Goal: Information Seeking & Learning: Learn about a topic

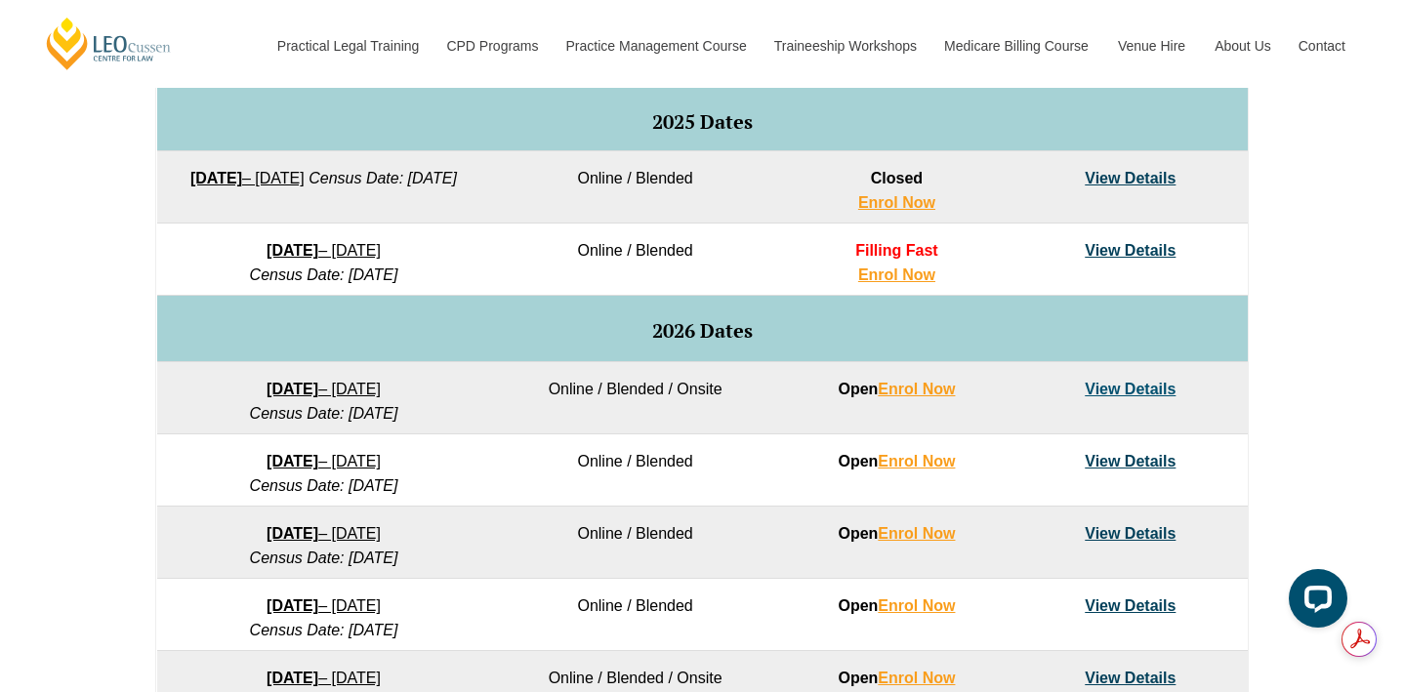
scroll to position [1037, 0]
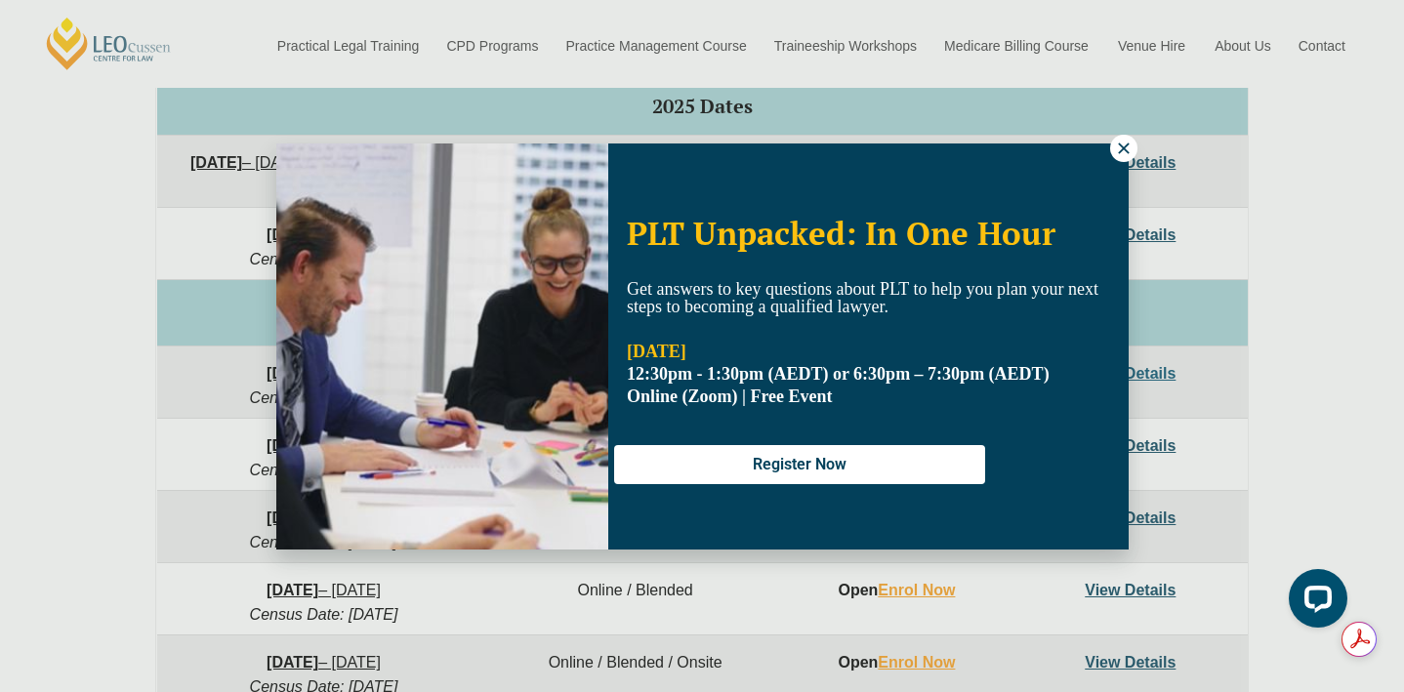
click at [1122, 150] on icon at bounding box center [1124, 149] width 18 height 18
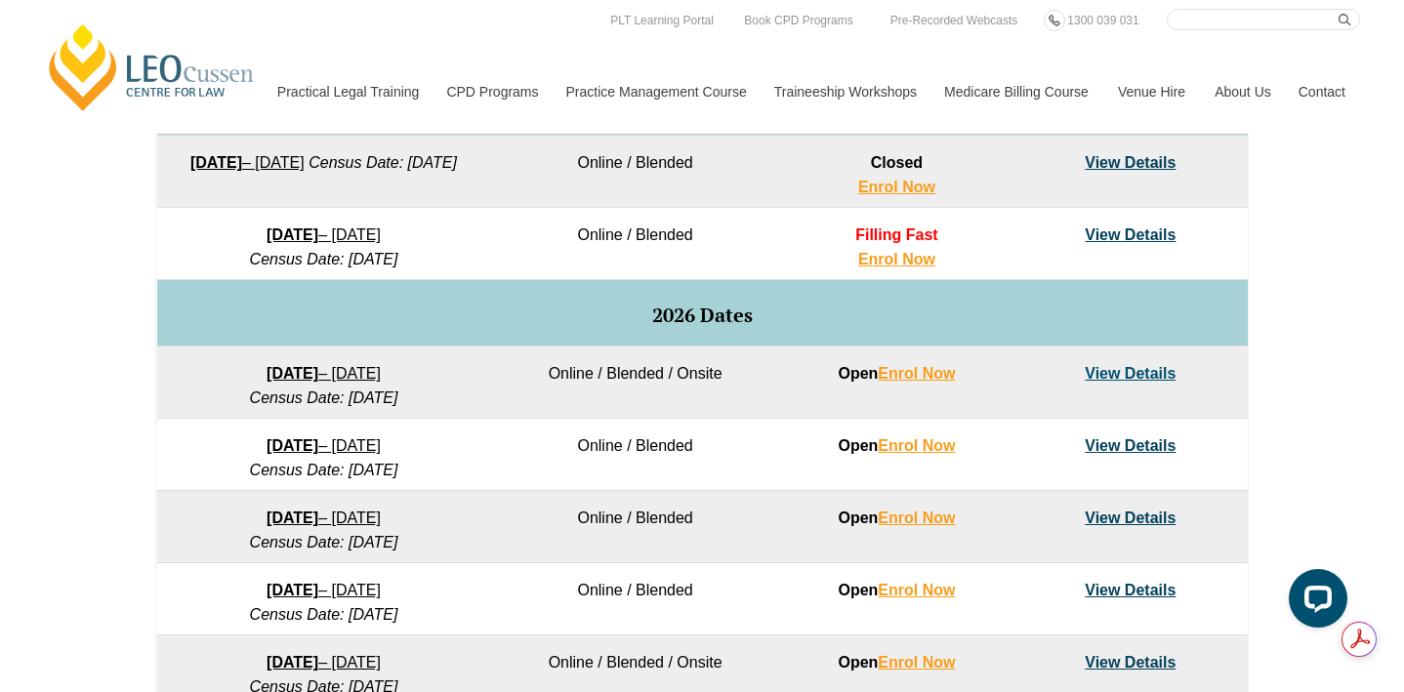
click at [1121, 446] on link "View Details" at bounding box center [1129, 445] width 91 height 17
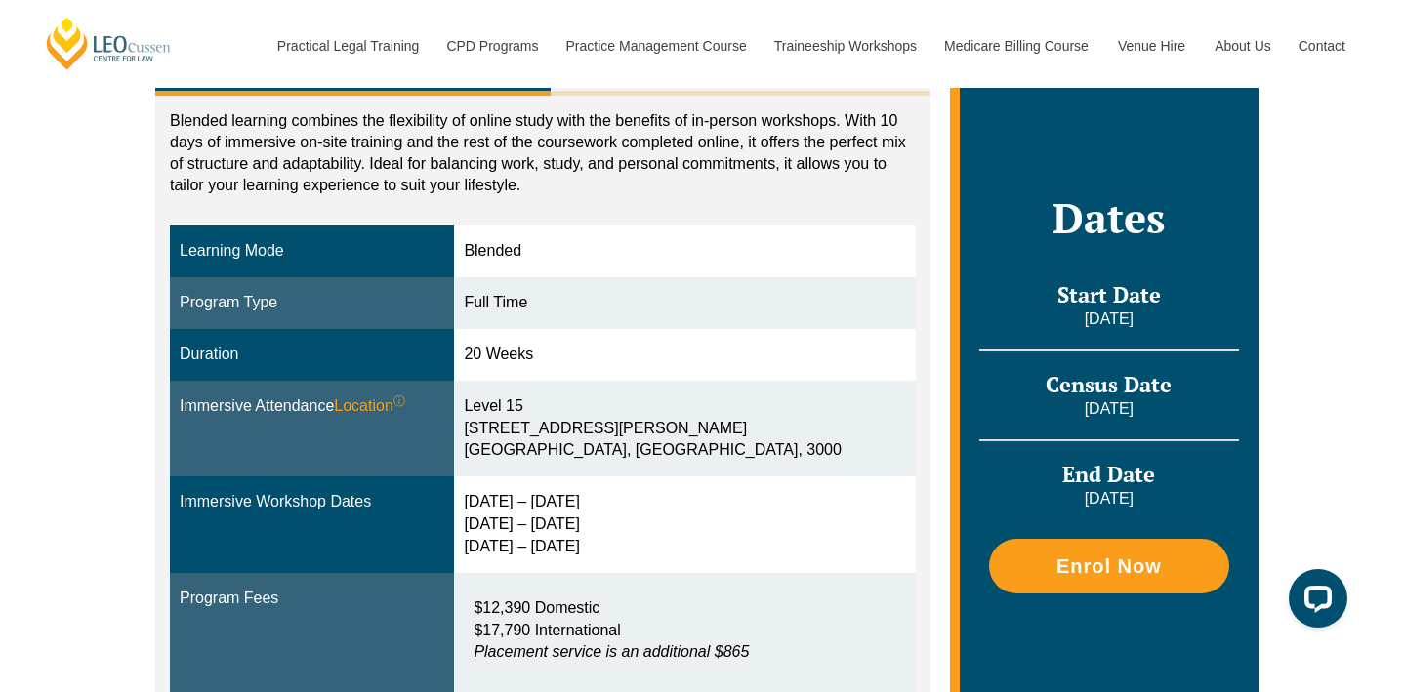
scroll to position [413, 0]
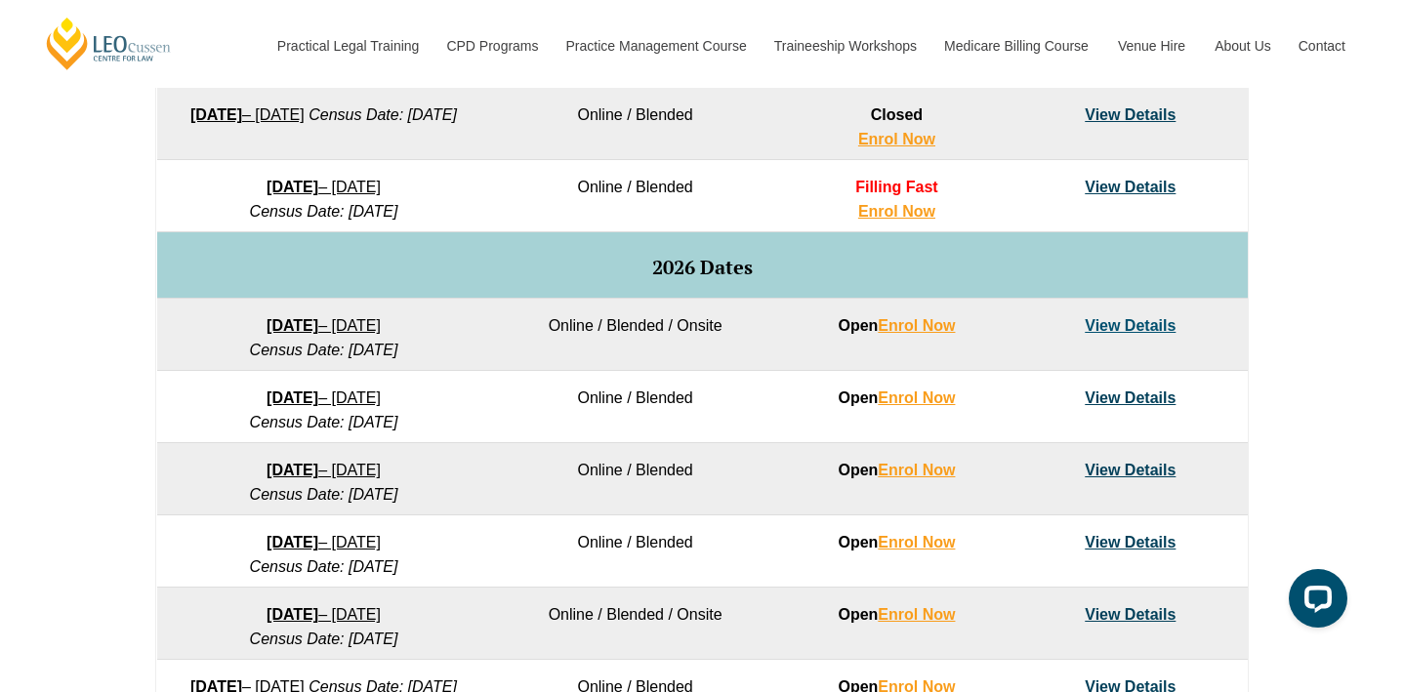
scroll to position [1087, 0]
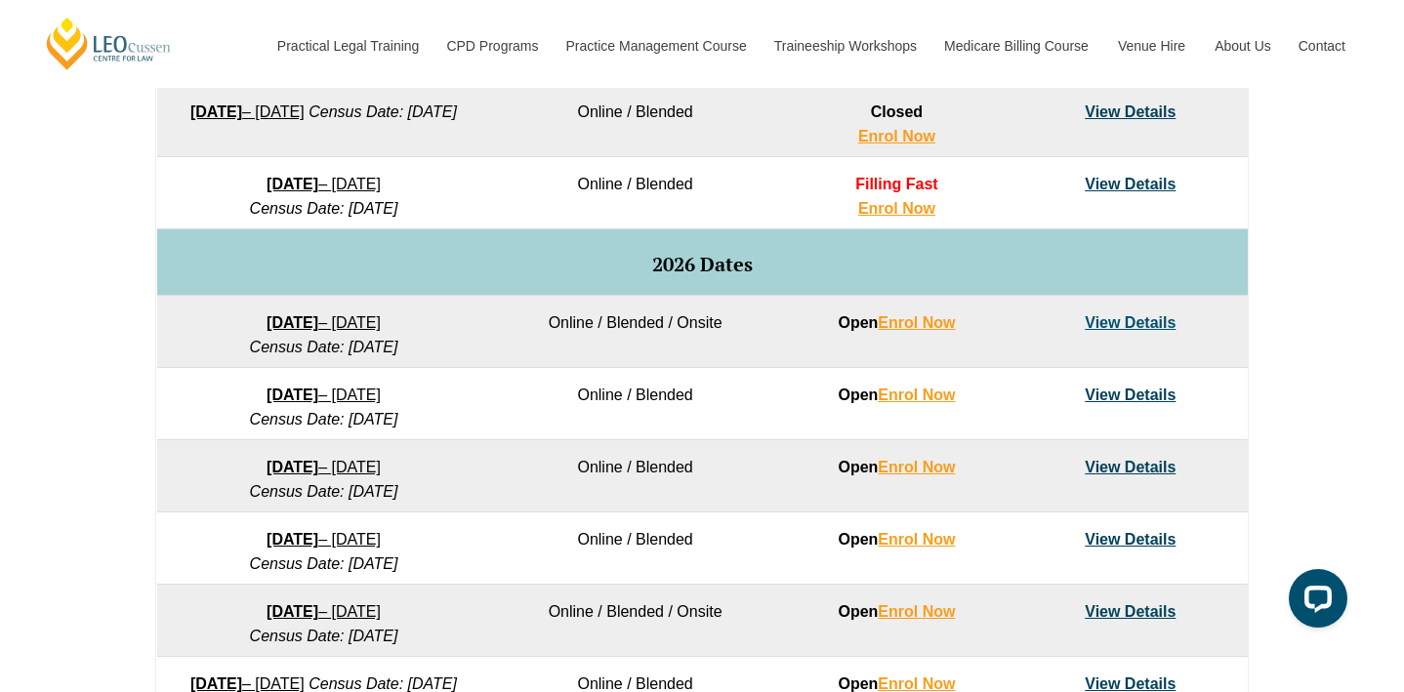
click at [1114, 320] on link "View Details" at bounding box center [1129, 322] width 91 height 17
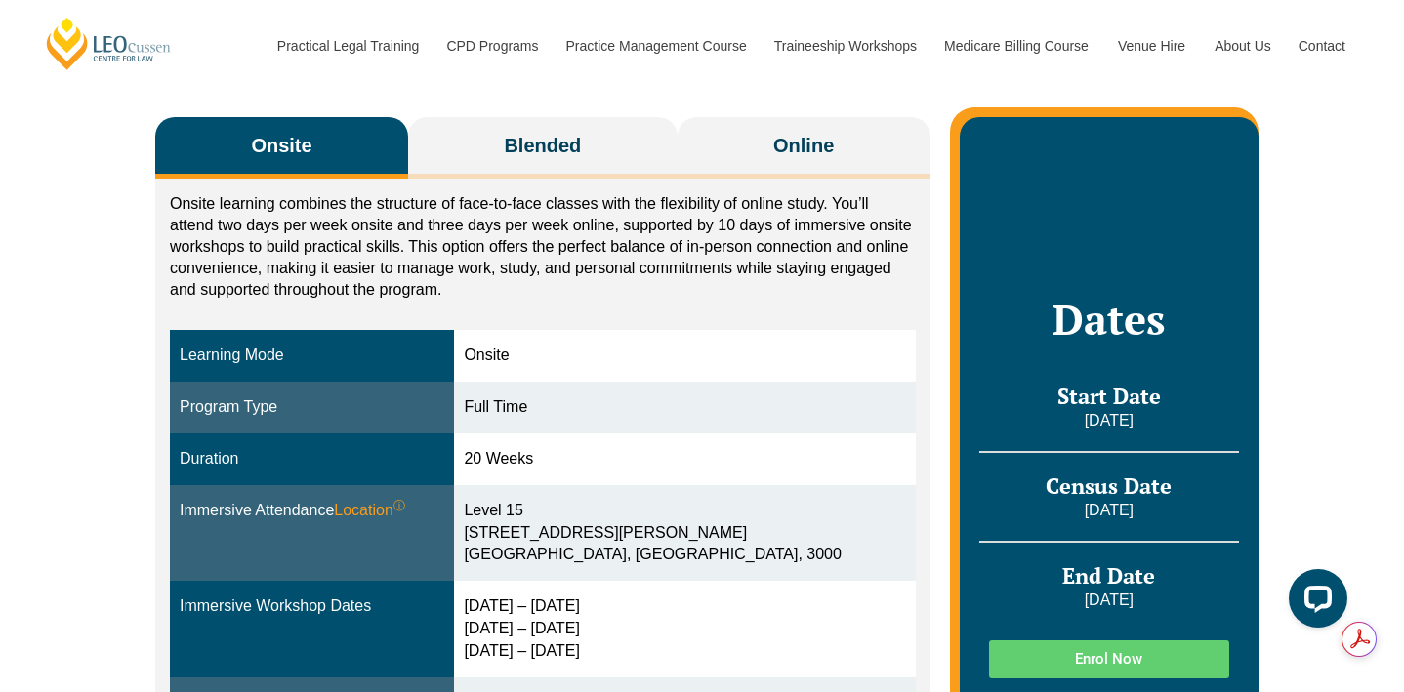
scroll to position [321, 0]
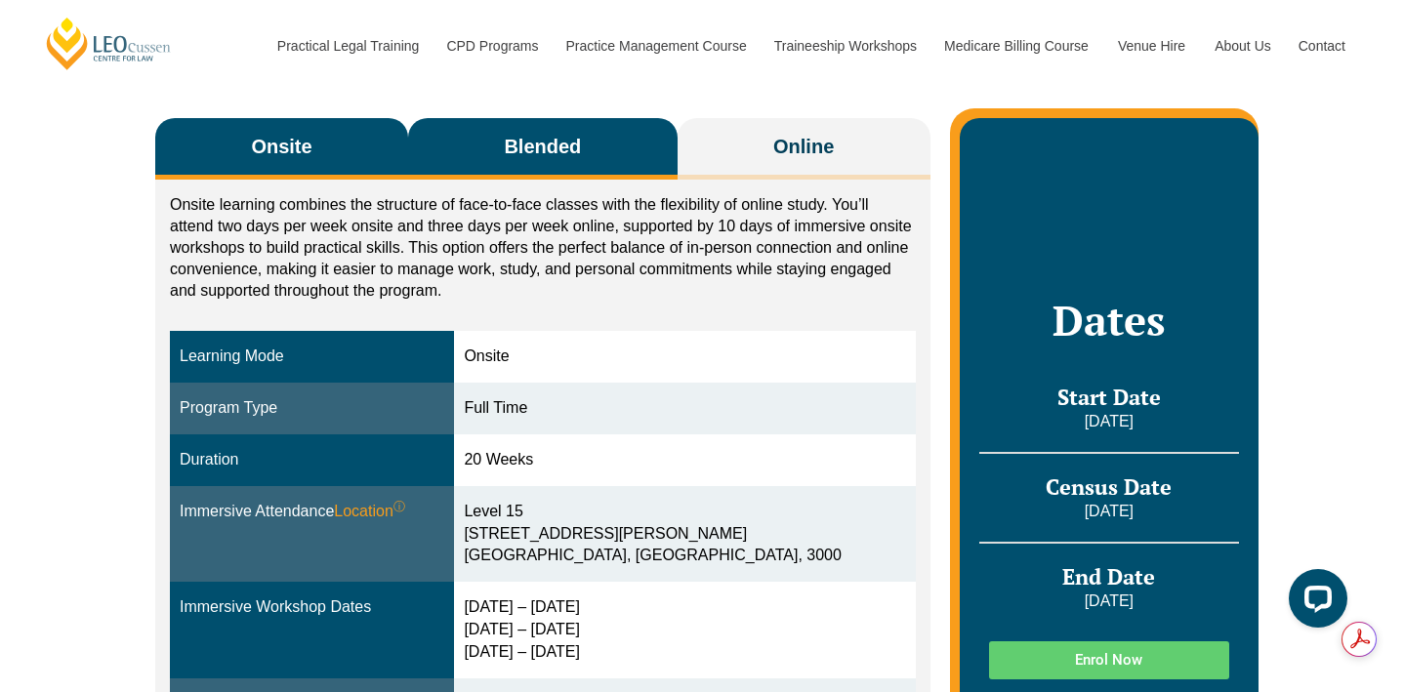
click at [525, 152] on span "Blended" at bounding box center [542, 146] width 77 height 27
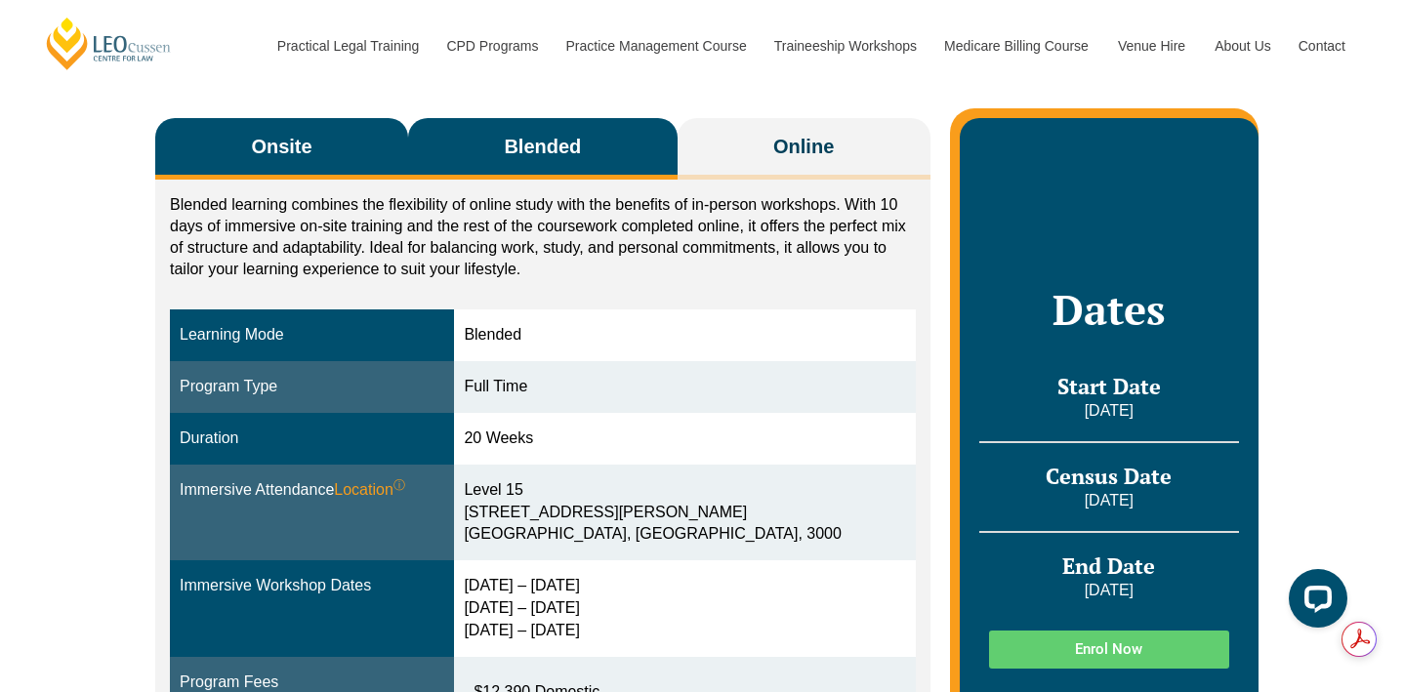
click at [333, 156] on button "Onsite" at bounding box center [281, 148] width 253 height 61
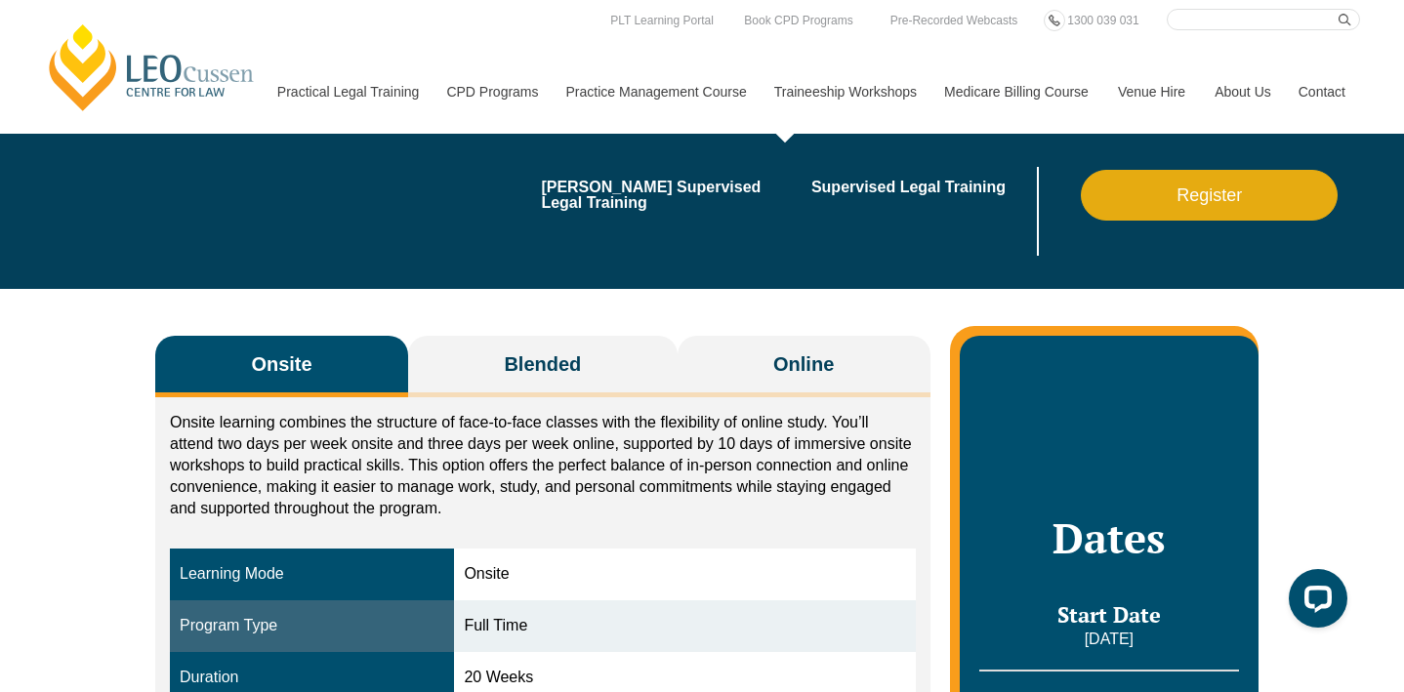
scroll to position [0, 0]
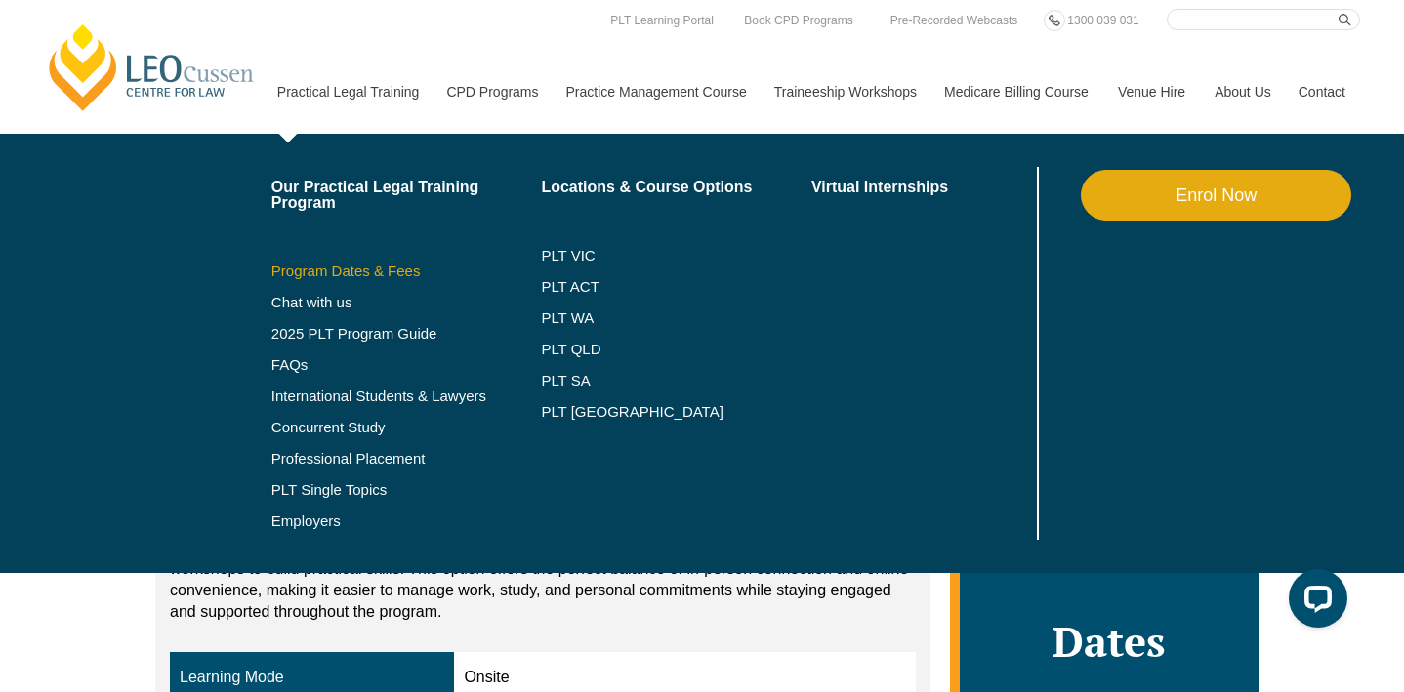
click at [295, 272] on link "Program Dates & Fees" at bounding box center [406, 272] width 270 height 16
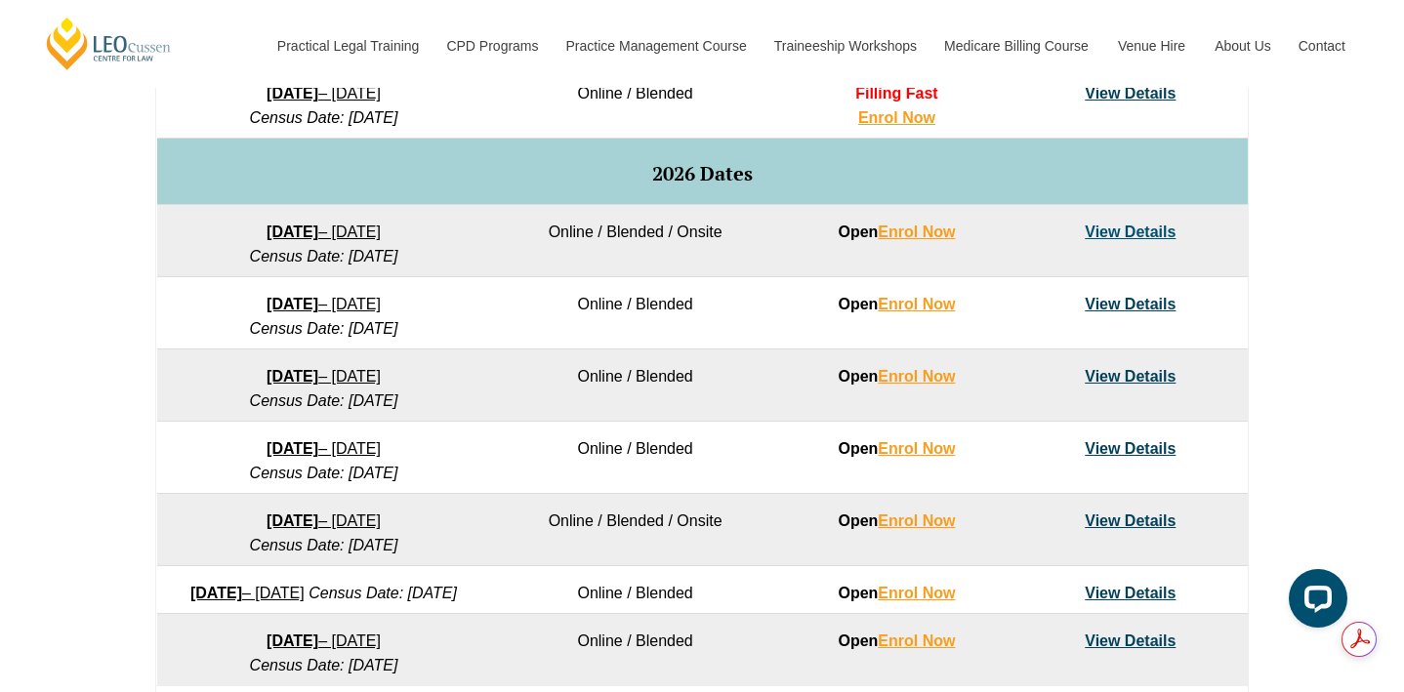
scroll to position [1183, 0]
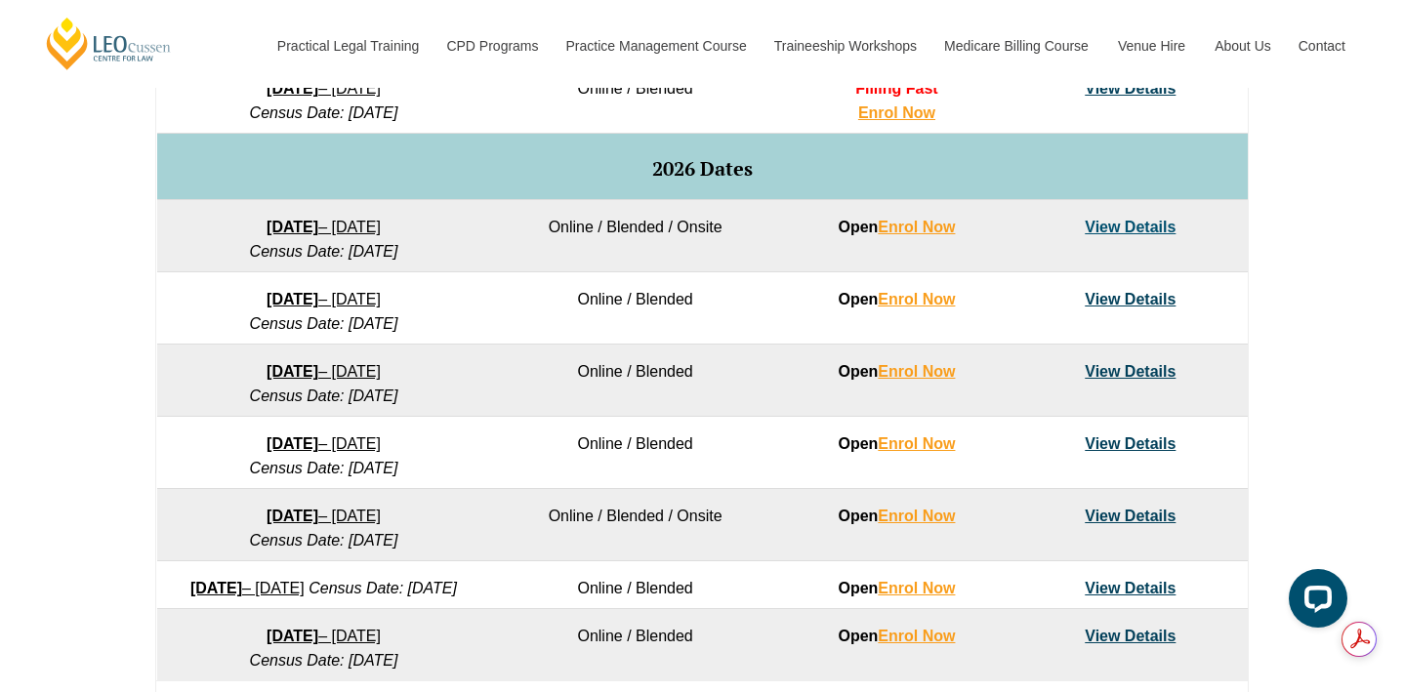
click at [1123, 296] on link "View Details" at bounding box center [1129, 299] width 91 height 17
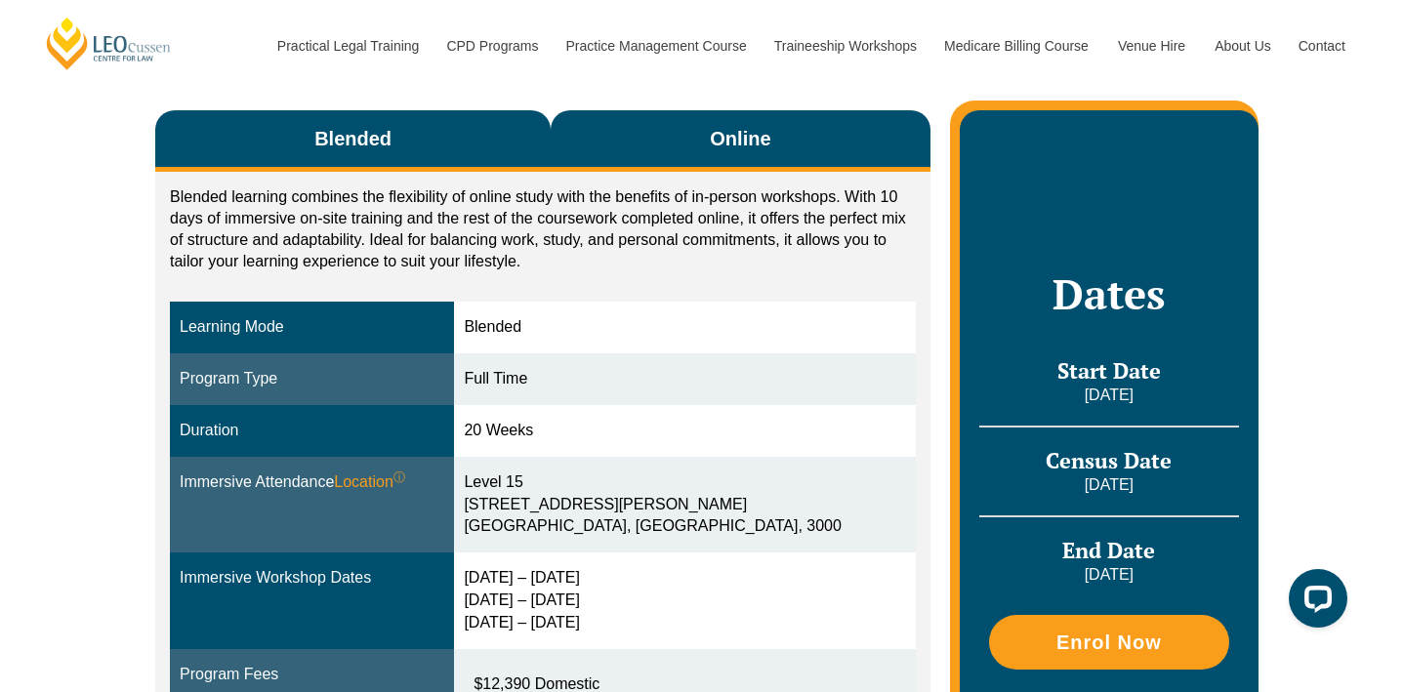
scroll to position [317, 0]
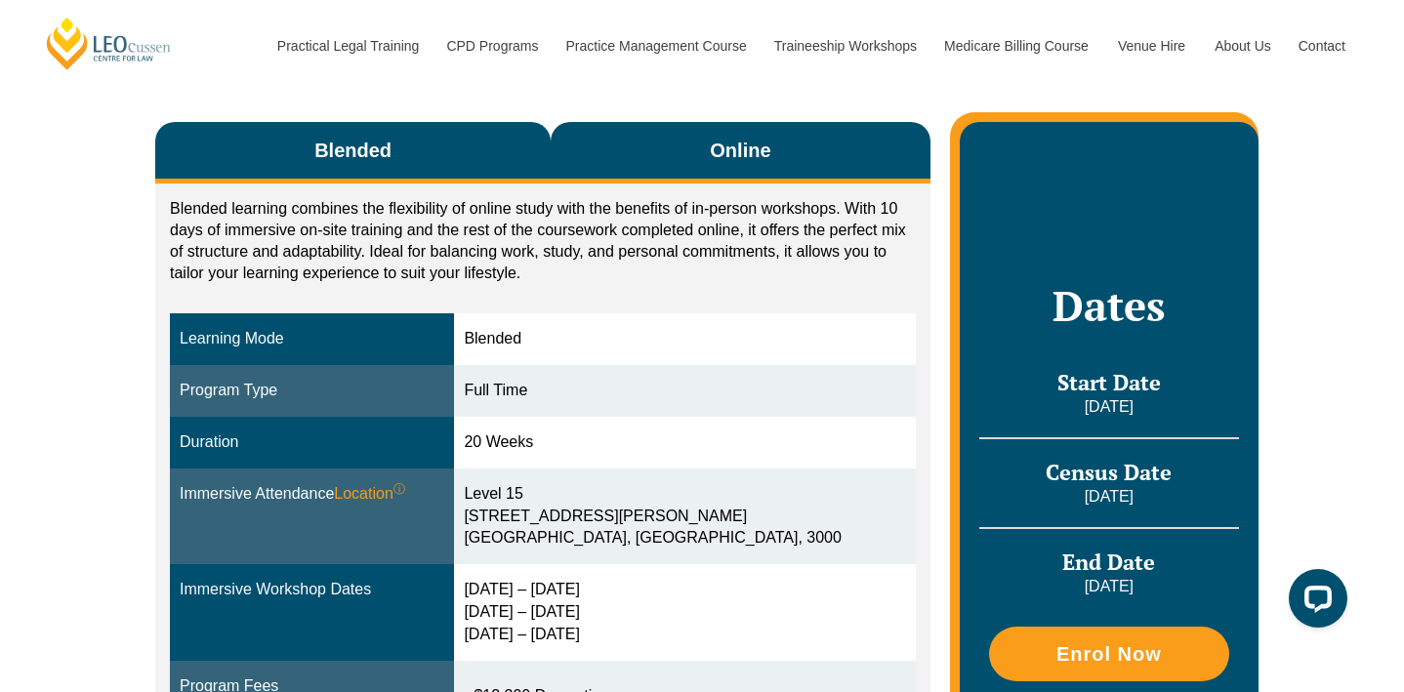
click at [730, 150] on span "Online" at bounding box center [740, 150] width 61 height 27
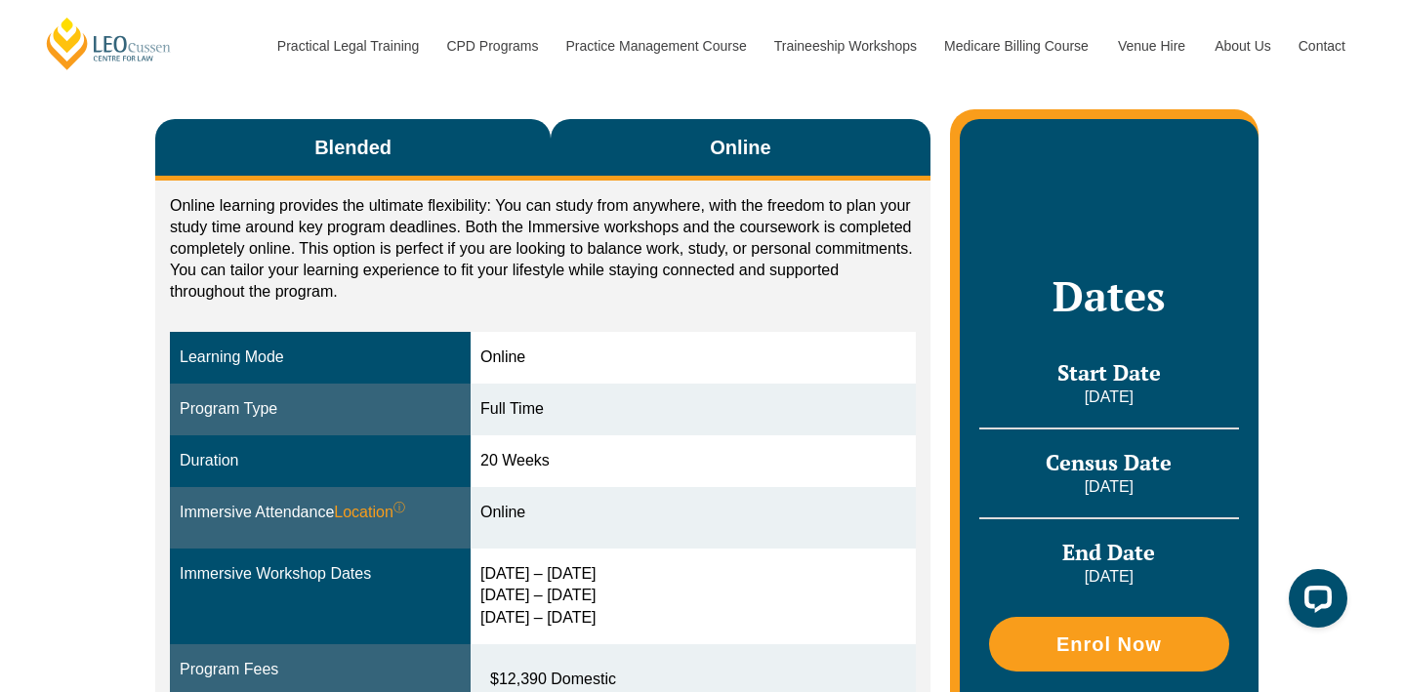
click at [420, 150] on button "Blended" at bounding box center [352, 149] width 395 height 61
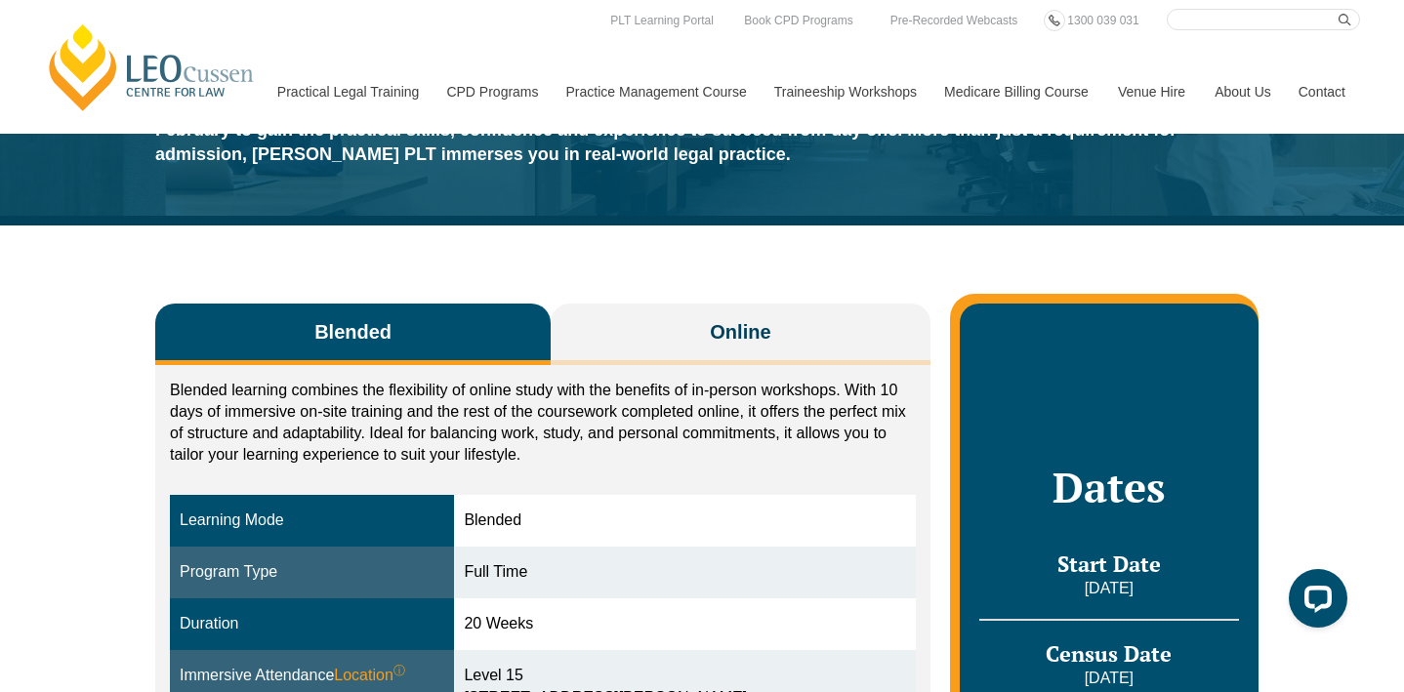
scroll to position [0, 0]
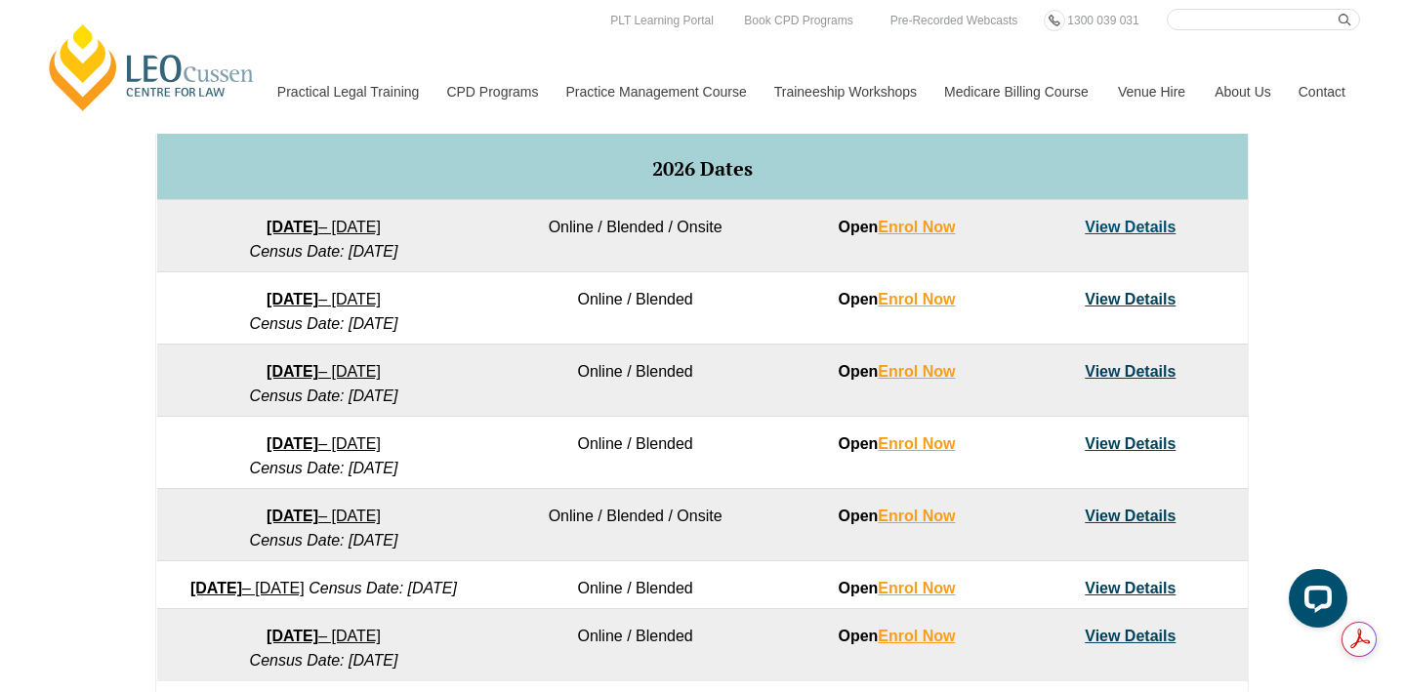
click at [1131, 228] on link "View Details" at bounding box center [1129, 227] width 91 height 17
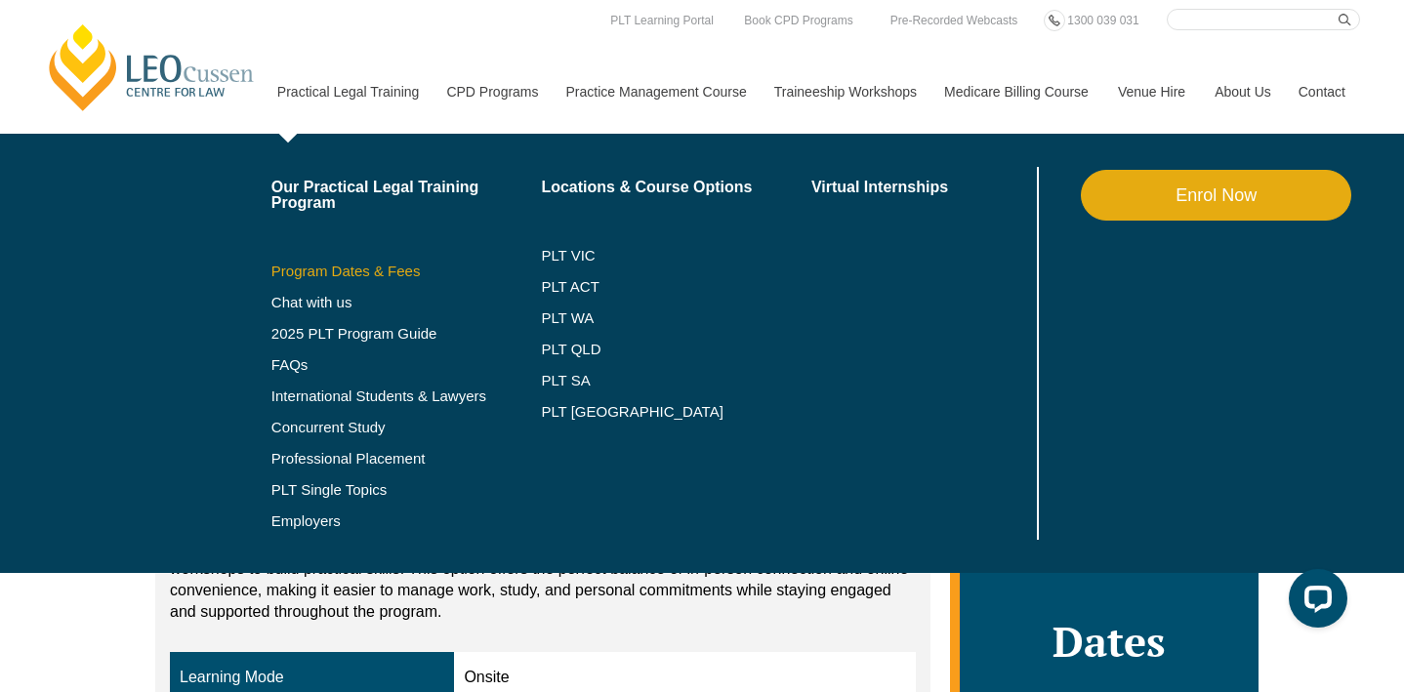
click at [324, 266] on link "Program Dates & Fees" at bounding box center [406, 272] width 270 height 16
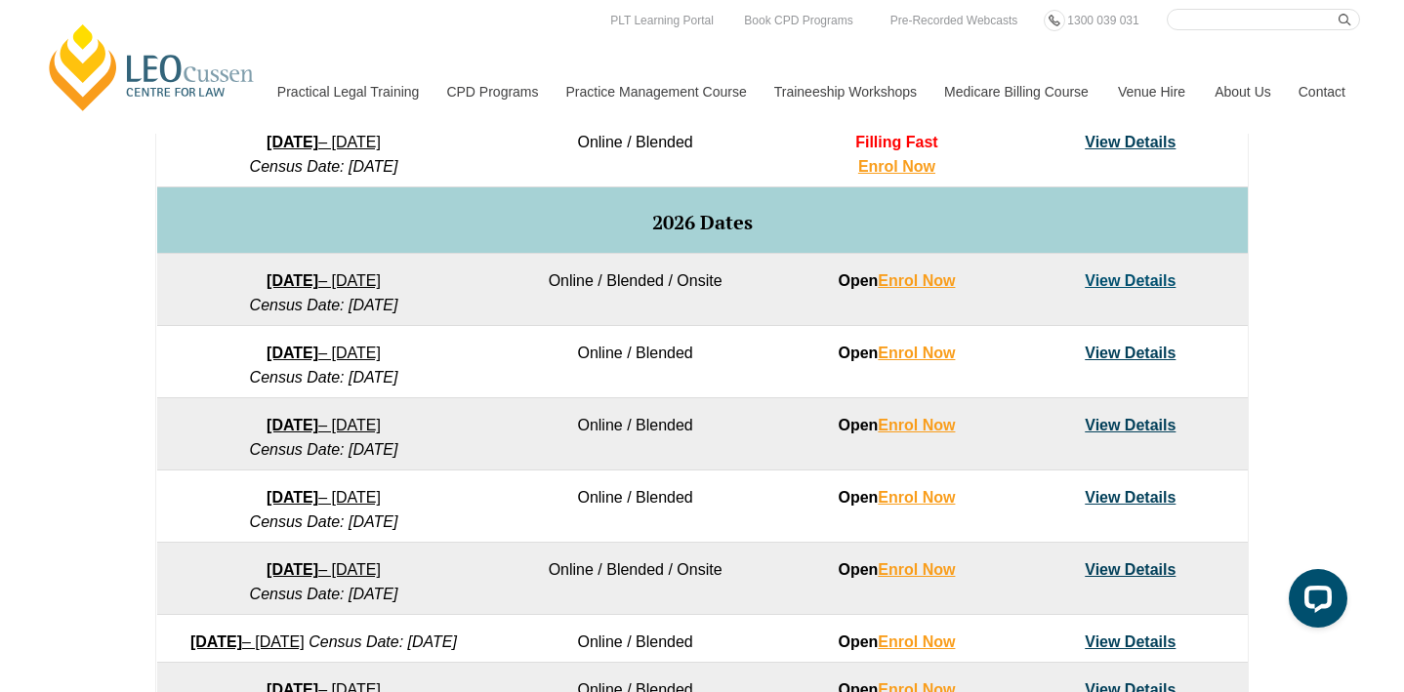
scroll to position [1131, 0]
